Goal: Transaction & Acquisition: Obtain resource

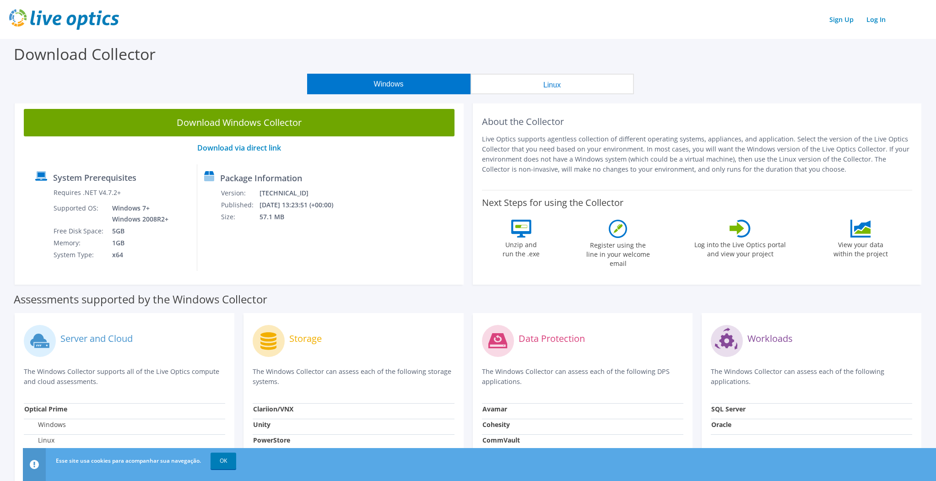
click at [547, 82] on button "Linux" at bounding box center [552, 84] width 163 height 21
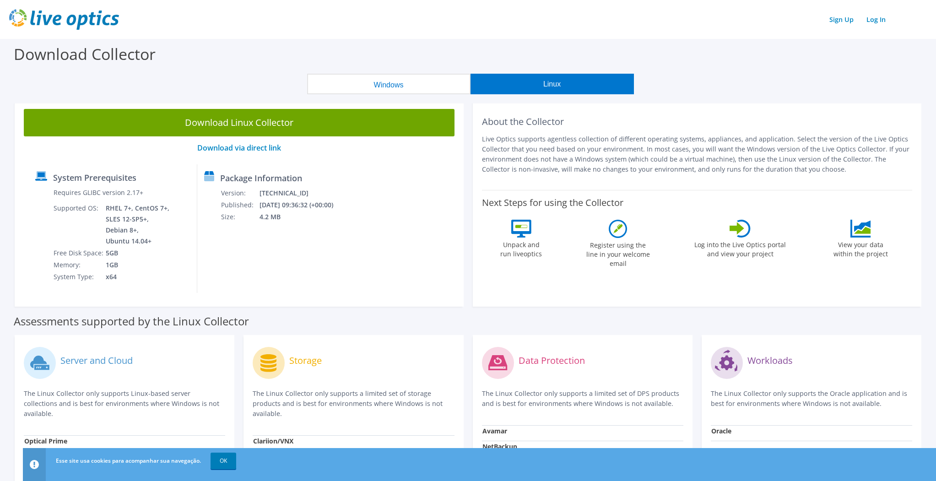
click at [389, 84] on button "Windows" at bounding box center [388, 84] width 163 height 21
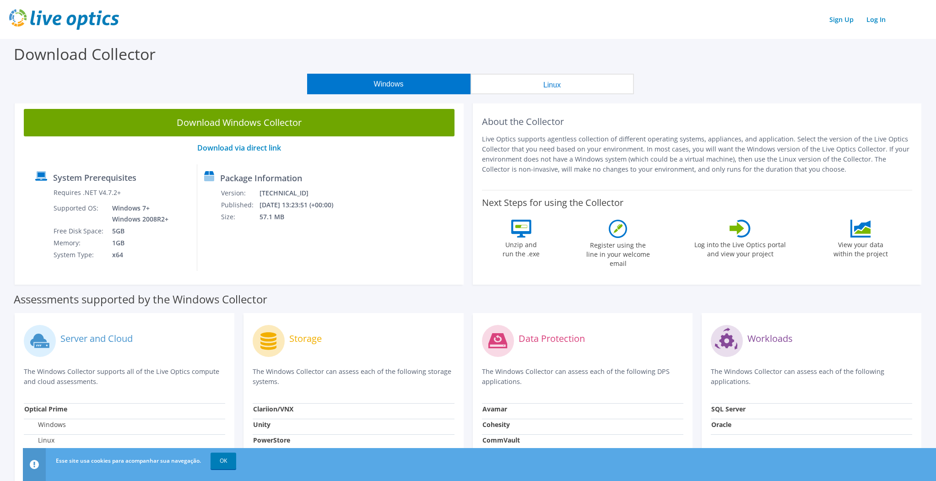
click at [577, 81] on button "Linux" at bounding box center [552, 84] width 163 height 21
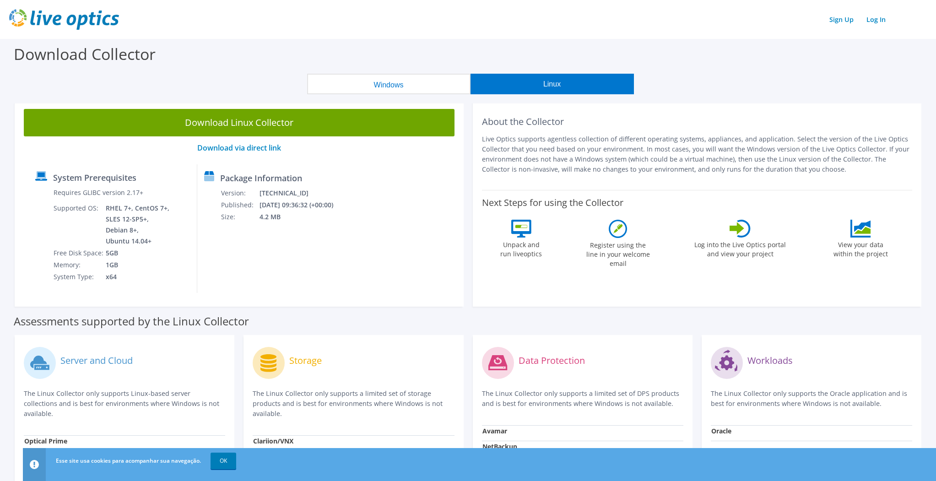
click at [432, 84] on button "Windows" at bounding box center [388, 84] width 163 height 21
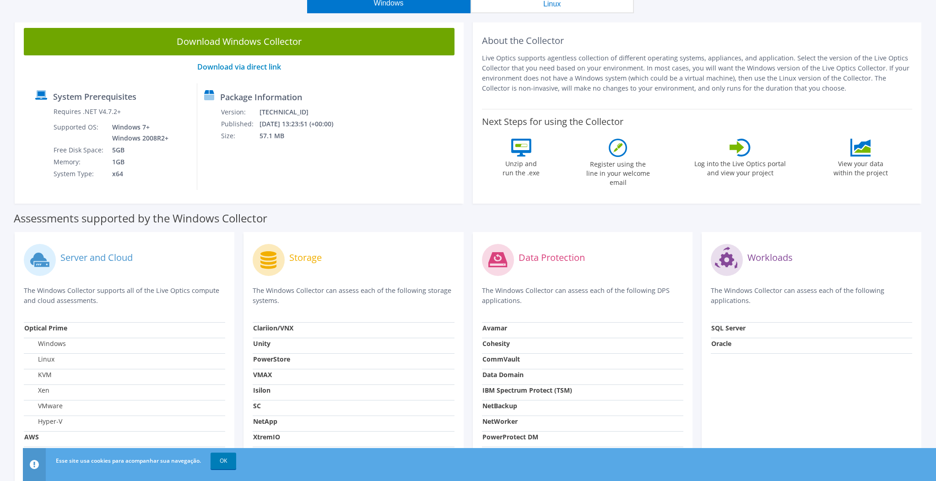
scroll to position [16, 0]
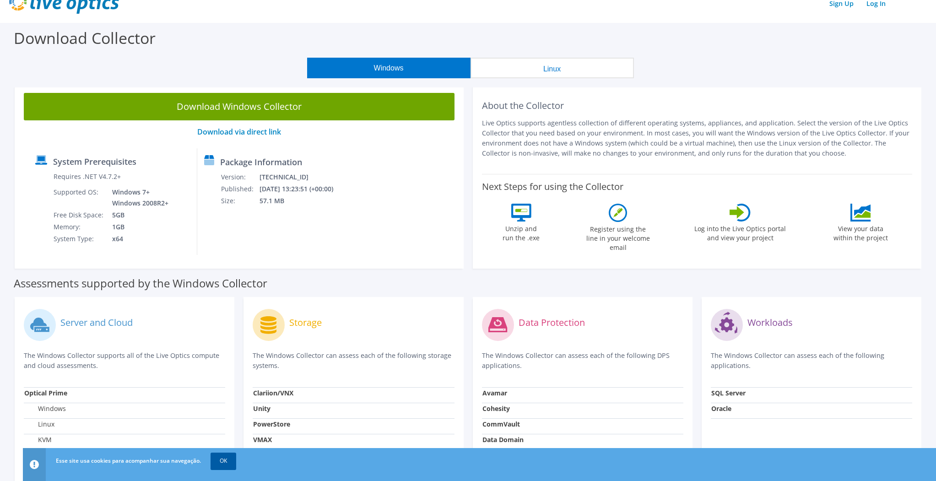
click at [227, 463] on link "OK" at bounding box center [224, 461] width 26 height 16
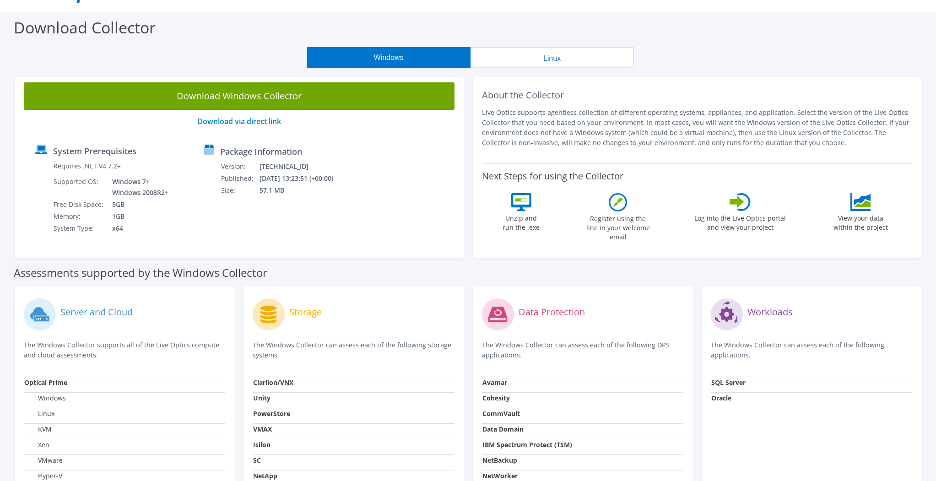
scroll to position [0, 0]
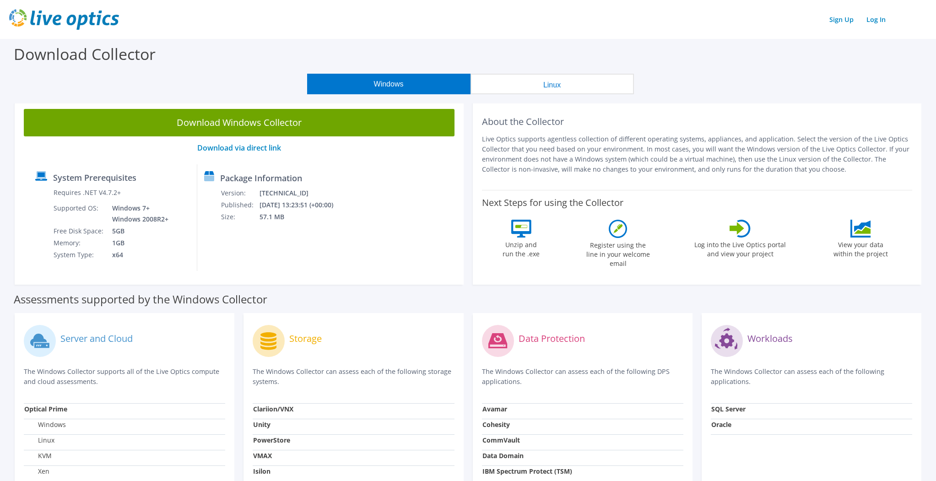
click at [578, 76] on button "Linux" at bounding box center [552, 84] width 163 height 21
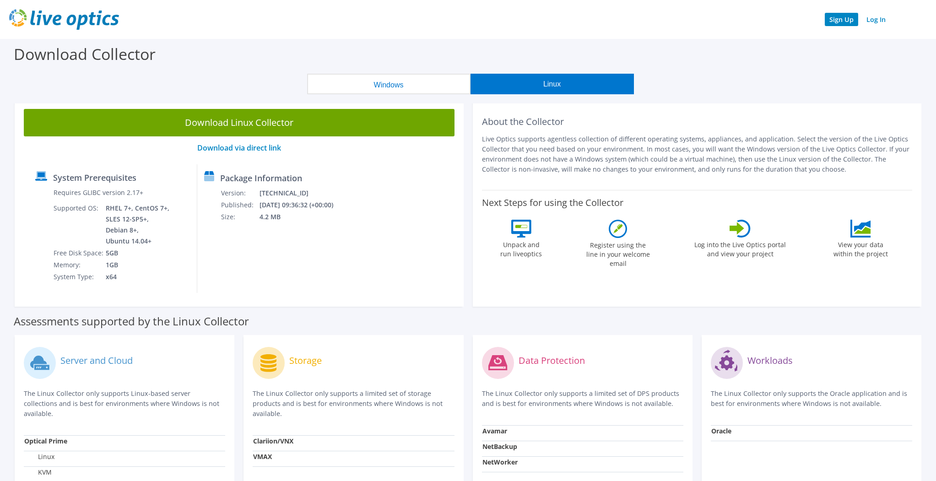
click at [834, 20] on link "Sign Up" at bounding box center [841, 19] width 33 height 13
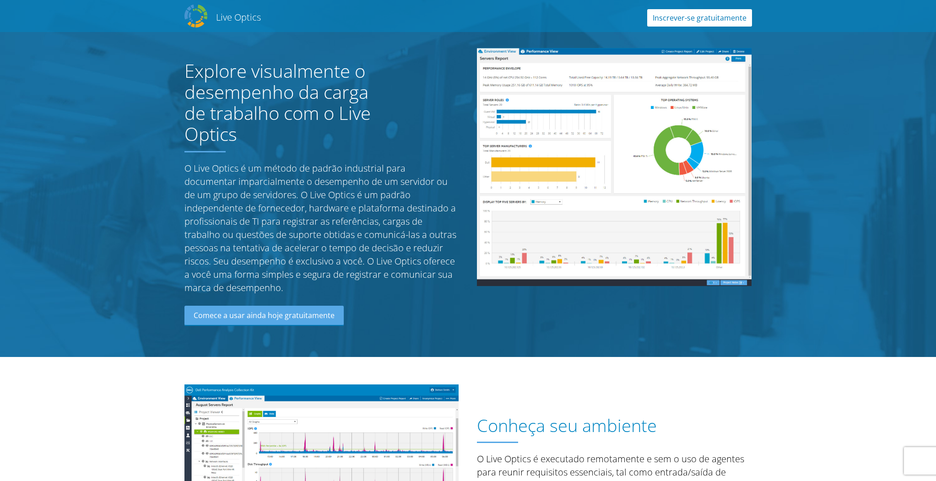
click at [685, 19] on link "Inscrever-se gratuitamente" at bounding box center [700, 17] width 105 height 17
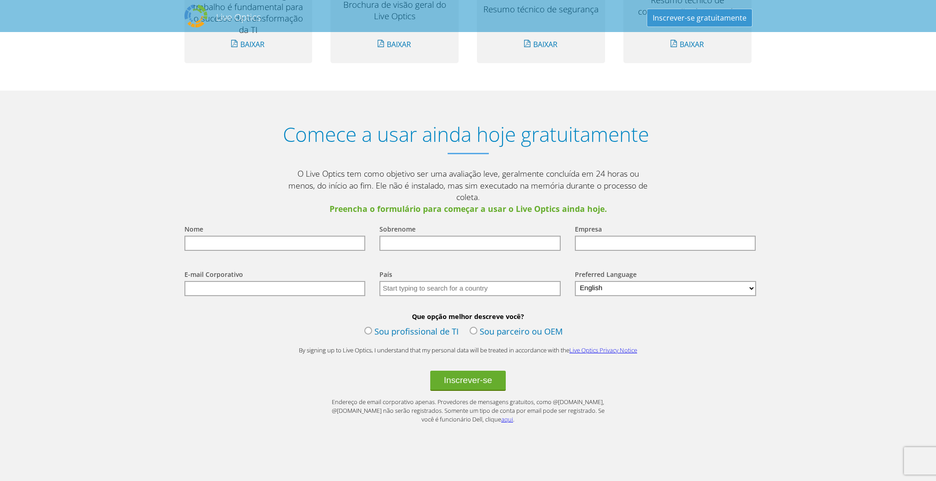
scroll to position [1020, 0]
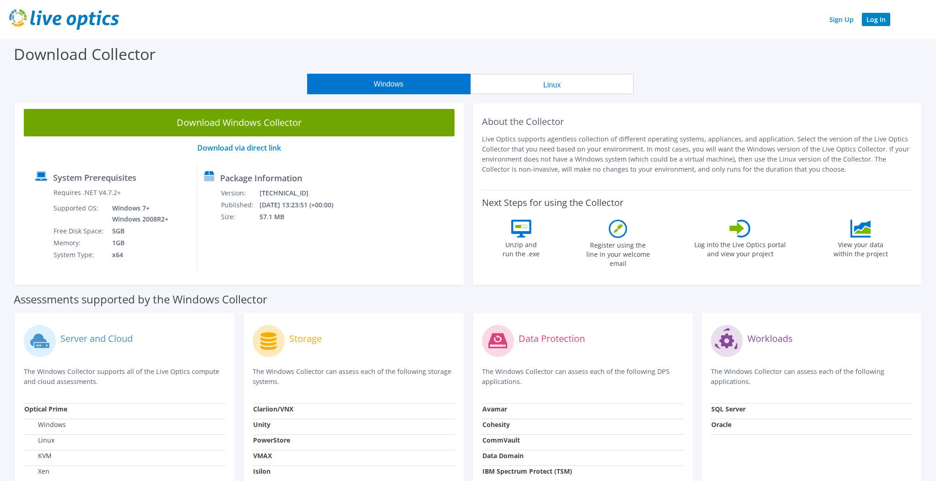
click at [882, 23] on link "Log In" at bounding box center [876, 19] width 28 height 13
click at [117, 300] on label "Assessments supported by the Windows Collector" at bounding box center [141, 299] width 254 height 9
